Goal: Book appointment/travel/reservation

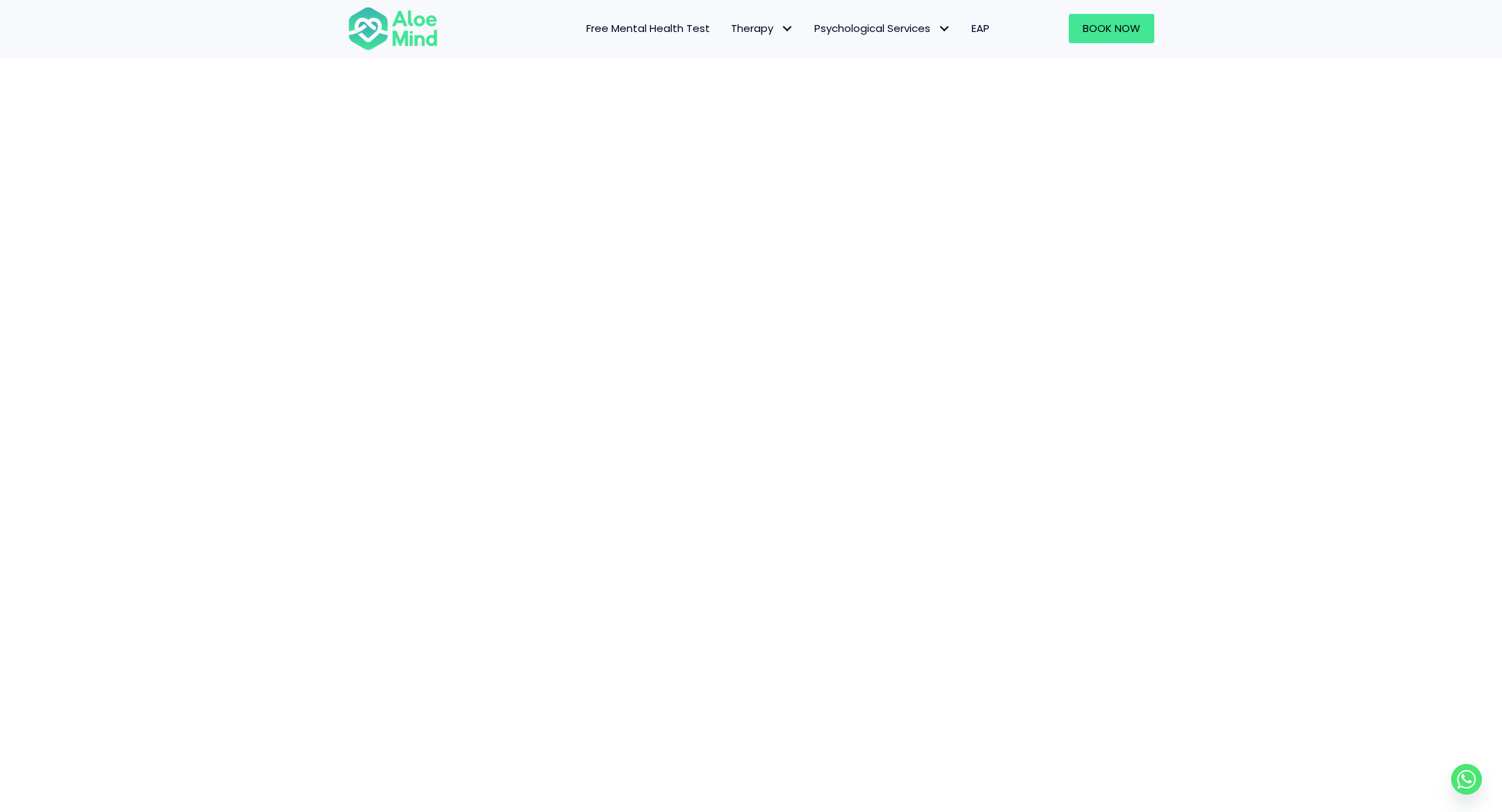
scroll to position [266, 0]
